Goal: Task Accomplishment & Management: Manage account settings

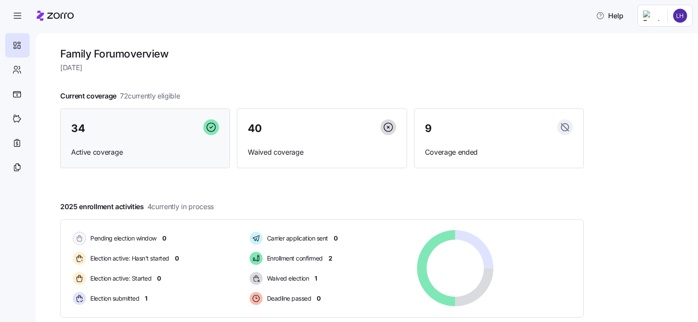
click at [159, 155] on span "Active coverage" at bounding box center [145, 152] width 148 height 11
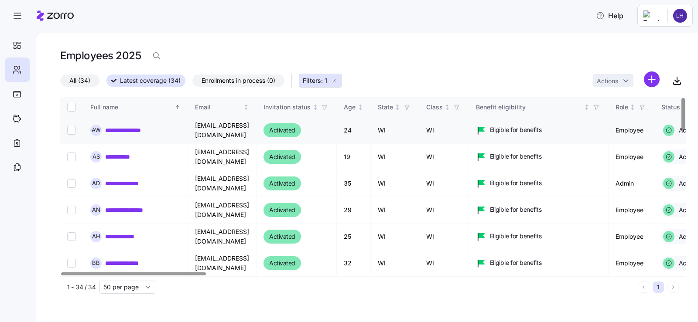
click at [136, 131] on link "**********" at bounding box center [132, 130] width 54 height 9
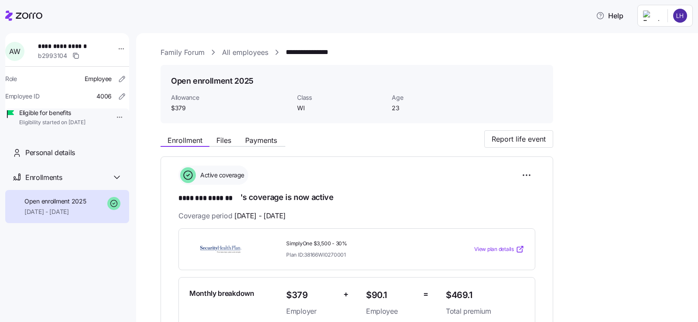
click at [189, 50] on link "Family Forum" at bounding box center [182, 52] width 44 height 11
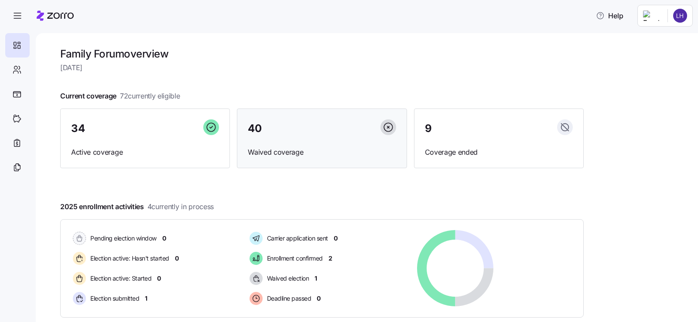
click at [339, 139] on div "40 Waived coverage" at bounding box center [322, 139] width 170 height 60
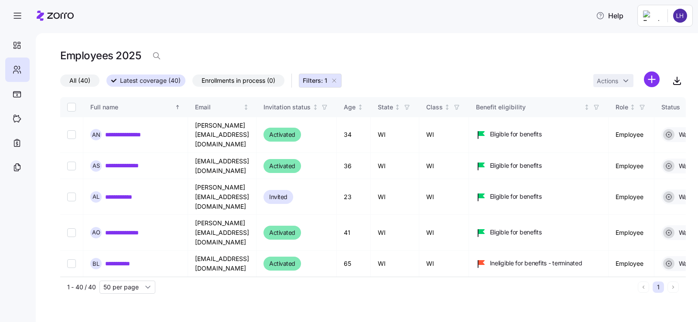
click at [89, 87] on label "All (40)" at bounding box center [79, 81] width 39 height 12
click at [60, 83] on input "All (40)" at bounding box center [60, 83] width 0 height 0
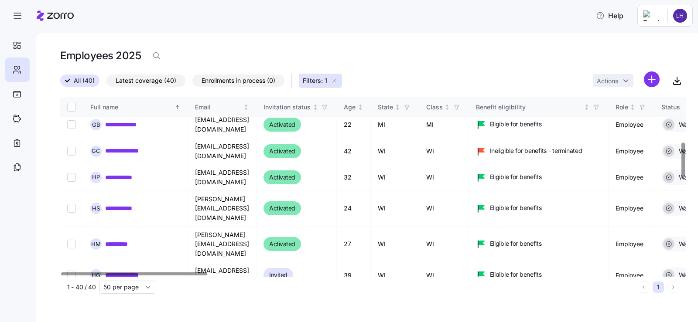
scroll to position [262, 0]
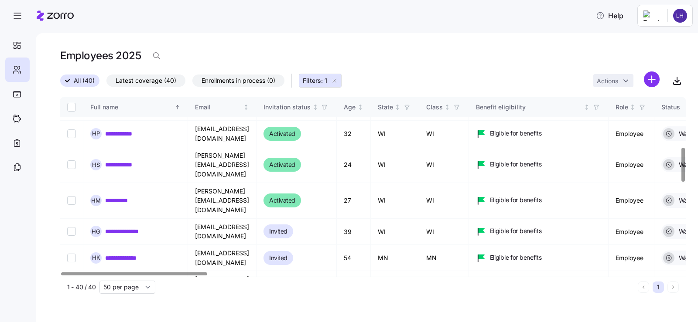
checkbox input "true"
click at [626, 83] on html "**********" at bounding box center [349, 158] width 698 height 317
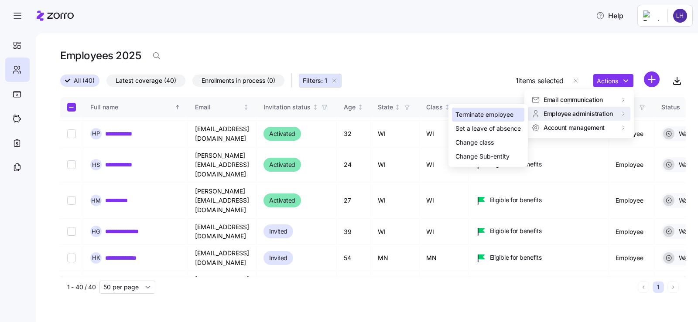
click at [506, 109] on div "Terminate employee" at bounding box center [488, 115] width 72 height 14
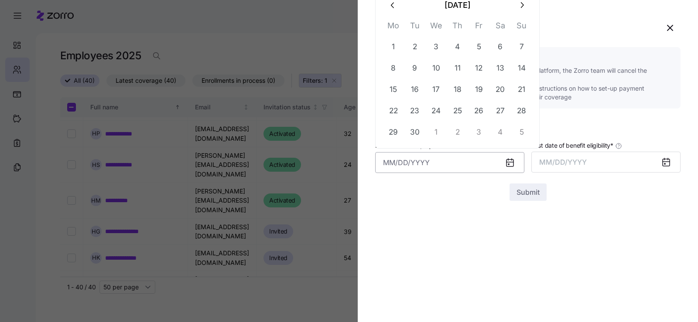
click at [456, 162] on input "Last date of employment *" at bounding box center [449, 162] width 149 height 21
click at [396, 7] on icon "button" at bounding box center [393, 5] width 10 height 10
click at [415, 134] on button "26" at bounding box center [414, 132] width 21 height 21
type input "August 26, 2025"
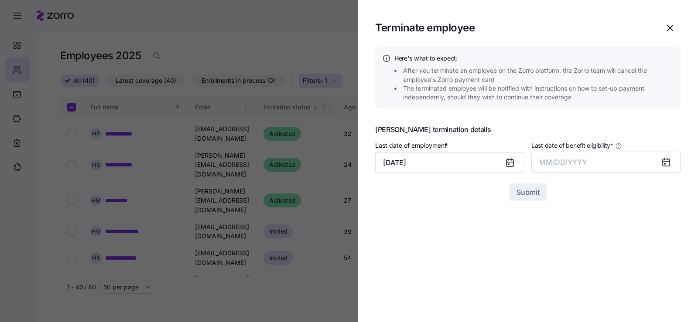
click at [460, 195] on div "Submit" at bounding box center [527, 192] width 305 height 17
click at [576, 158] on span "MM/DD/YYYY" at bounding box center [563, 162] width 48 height 9
click at [668, 261] on button "Sep" at bounding box center [663, 259] width 50 height 21
click at [534, 194] on span "Submit" at bounding box center [527, 192] width 23 height 10
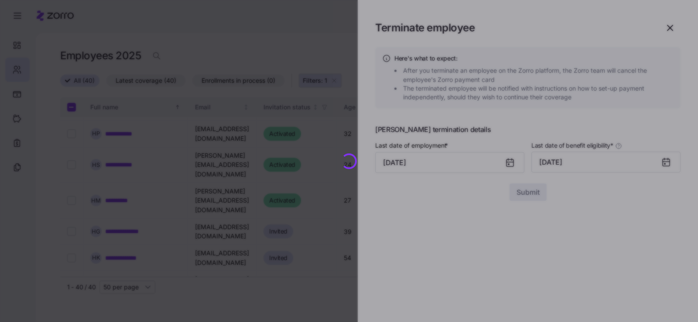
checkbox input "false"
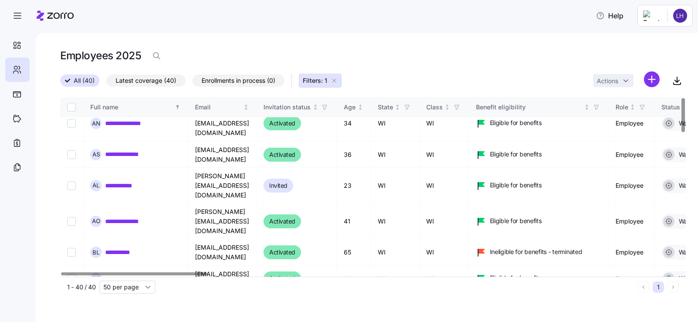
scroll to position [0, 0]
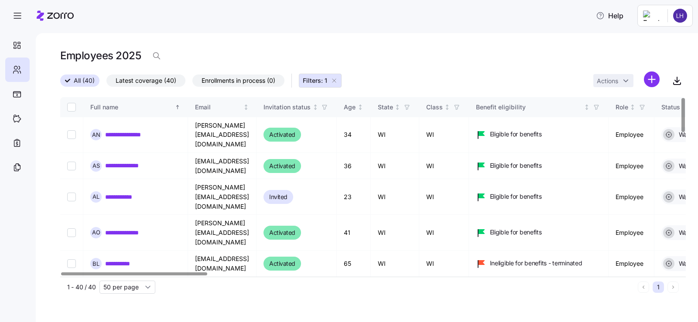
click at [172, 85] on span "Latest coverage (40)" at bounding box center [146, 80] width 61 height 11
click at [106, 83] on input "Latest coverage (40)" at bounding box center [106, 83] width 0 height 0
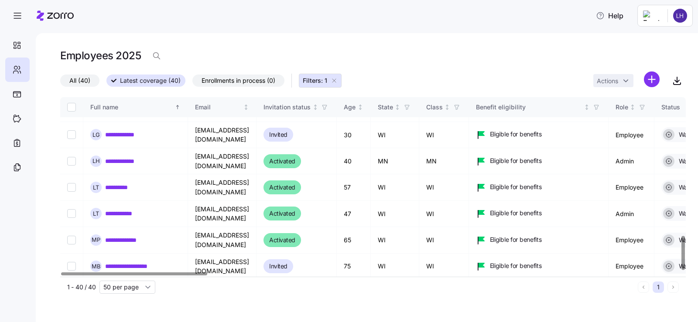
scroll to position [729, 0]
click at [337, 81] on icon "button" at bounding box center [333, 80] width 7 height 7
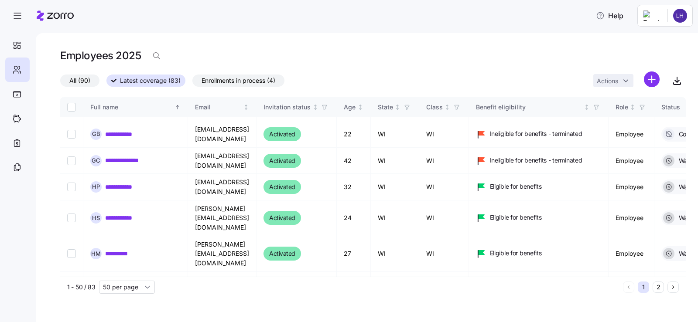
click at [334, 79] on div "All (90) Latest coverage (83) Enrollments in process (4) Actions" at bounding box center [372, 81] width 625 height 19
click at [243, 78] on span "Enrollments in process (4)" at bounding box center [238, 80] width 74 height 11
click at [192, 83] on input "Enrollments in process (4)" at bounding box center [192, 83] width 0 height 0
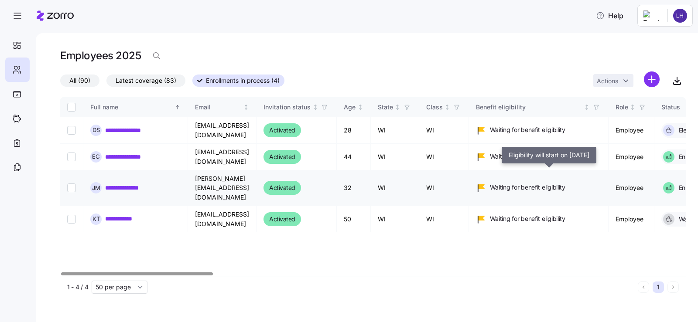
click at [562, 184] on span "Waiting for benefit eligibility" at bounding box center [527, 187] width 75 height 9
